Goal: Task Accomplishment & Management: Complete application form

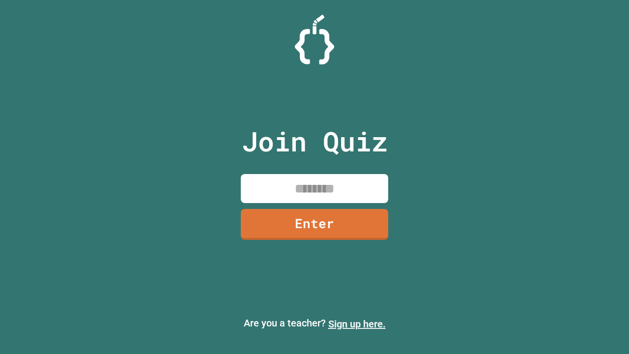
click at [357, 324] on link "Sign up here." at bounding box center [357, 324] width 58 height 12
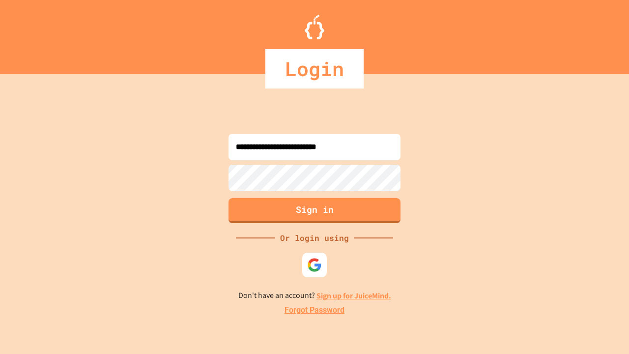
type input "**********"
